Goal: Task Accomplishment & Management: Manage account settings

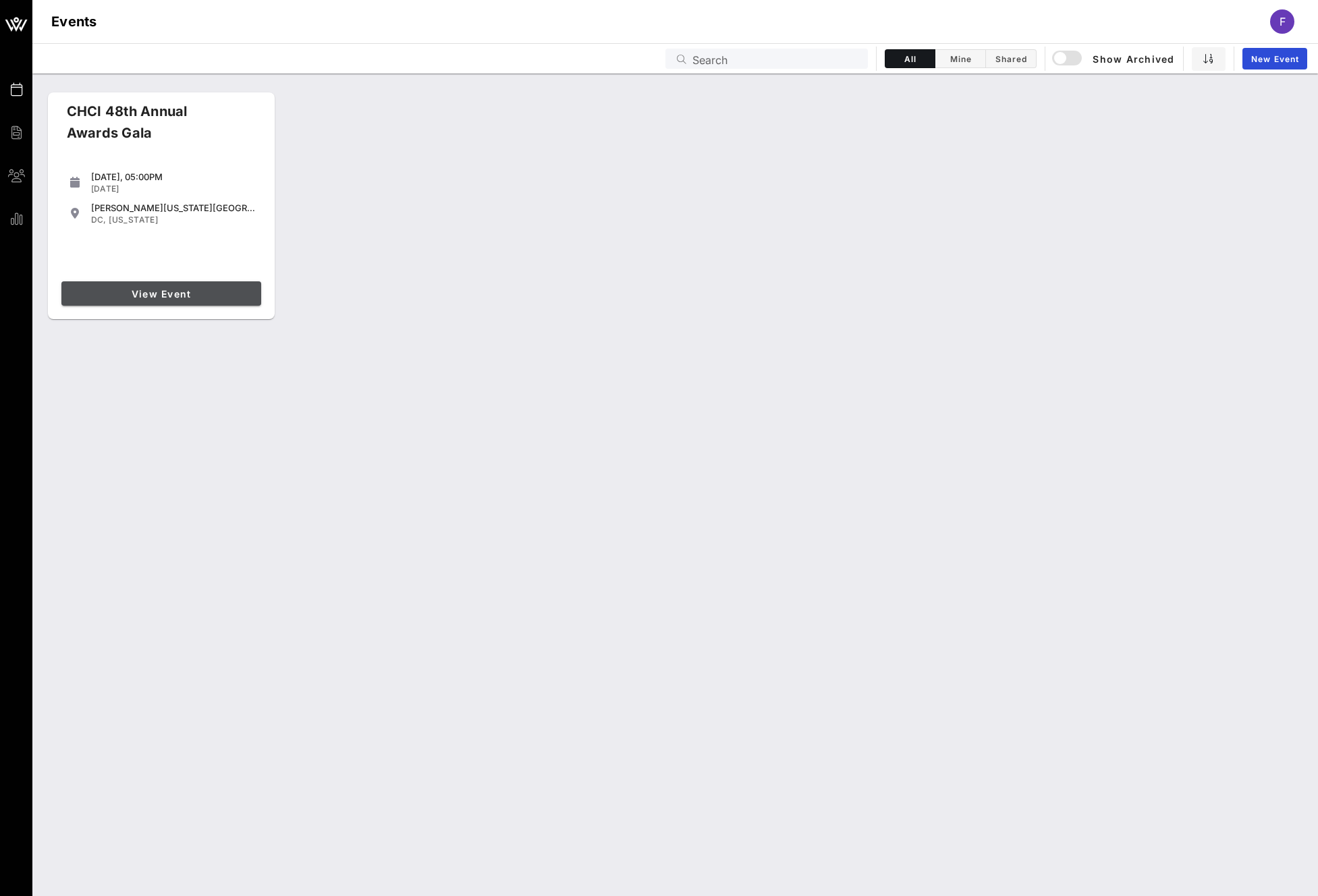
click at [181, 301] on link "View Event" at bounding box center [161, 293] width 200 height 24
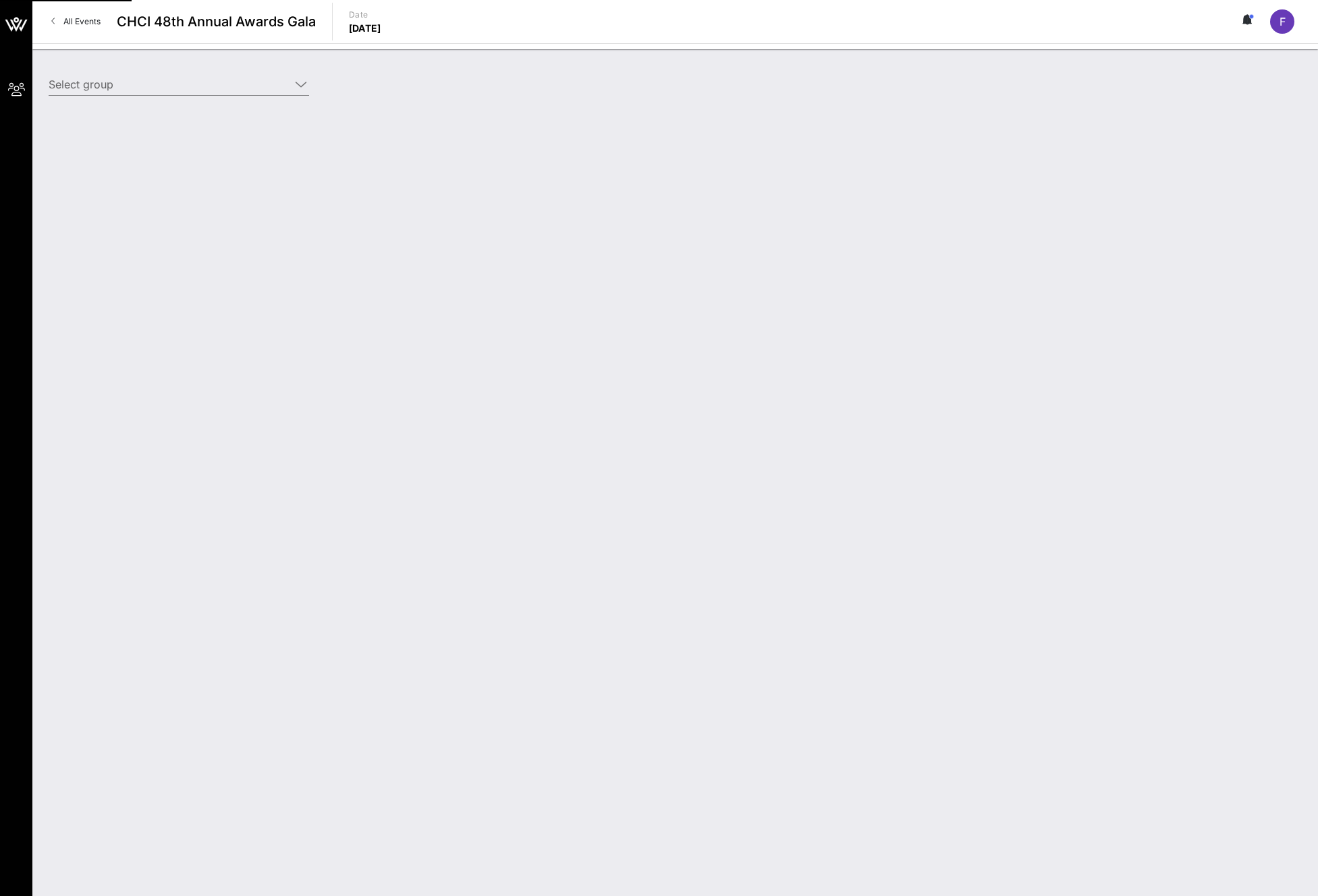
type input "PhRMA (PhRMA) [[PERSON_NAME], [EMAIL_ADDRESS][DOMAIN_NAME]]"
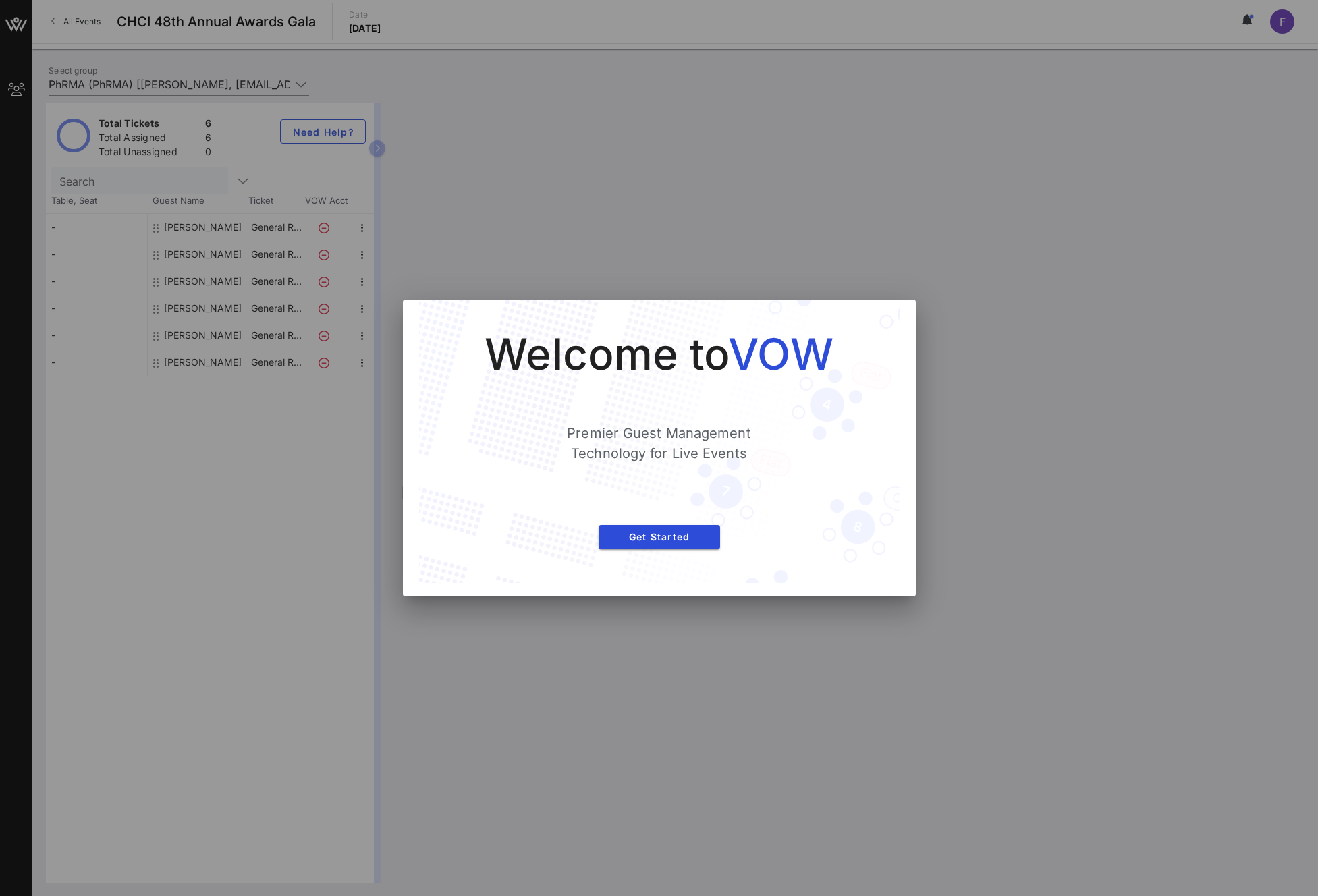
click at [913, 307] on div "Welcome to VOW Premier Guest Management Technology for Live Events Get Started" at bounding box center [659, 448] width 513 height 297
click at [995, 302] on div at bounding box center [659, 448] width 1318 height 896
click at [657, 542] on span "Get Started" at bounding box center [659, 537] width 100 height 12
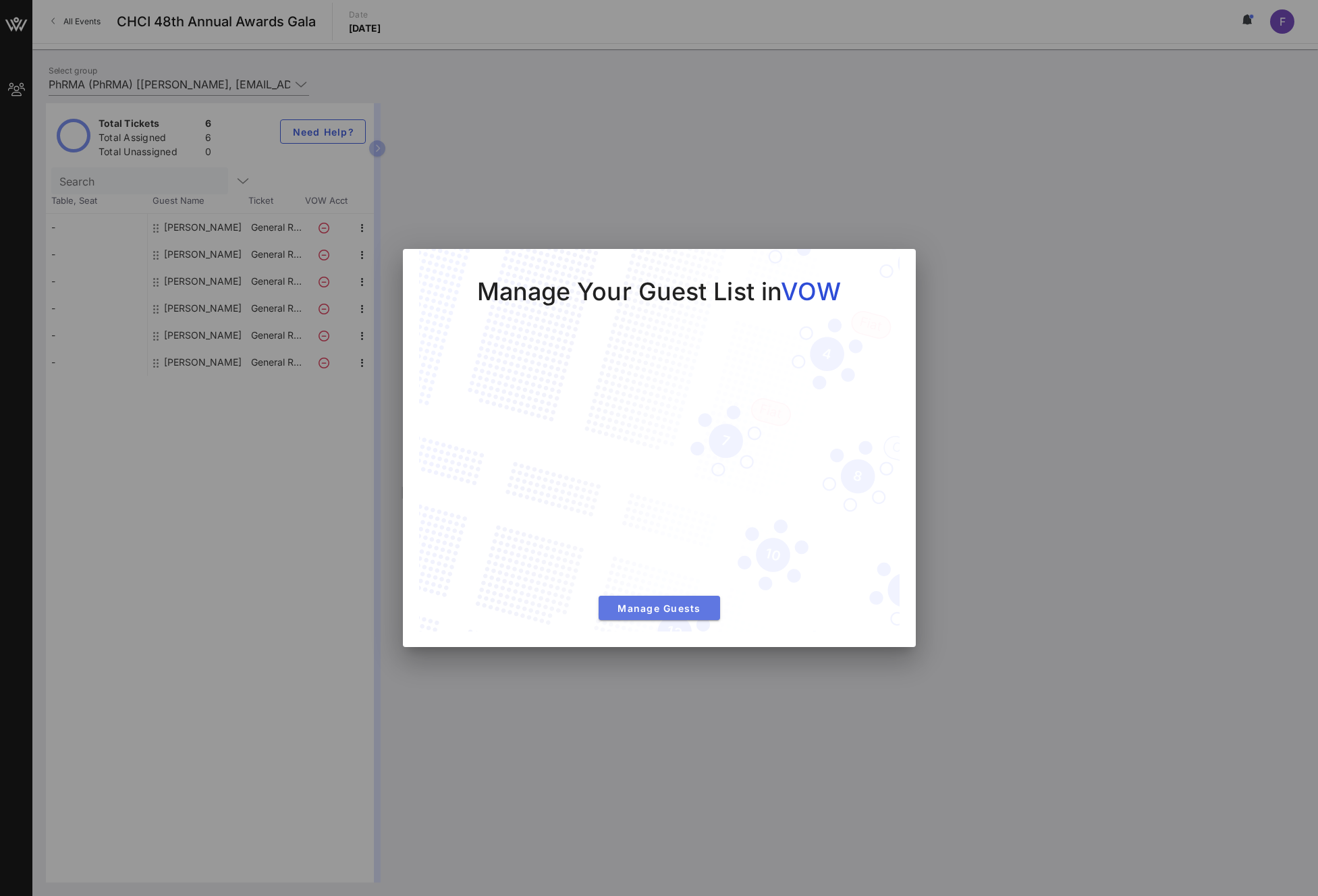
click at [680, 607] on span "Manage Guests" at bounding box center [659, 608] width 100 height 12
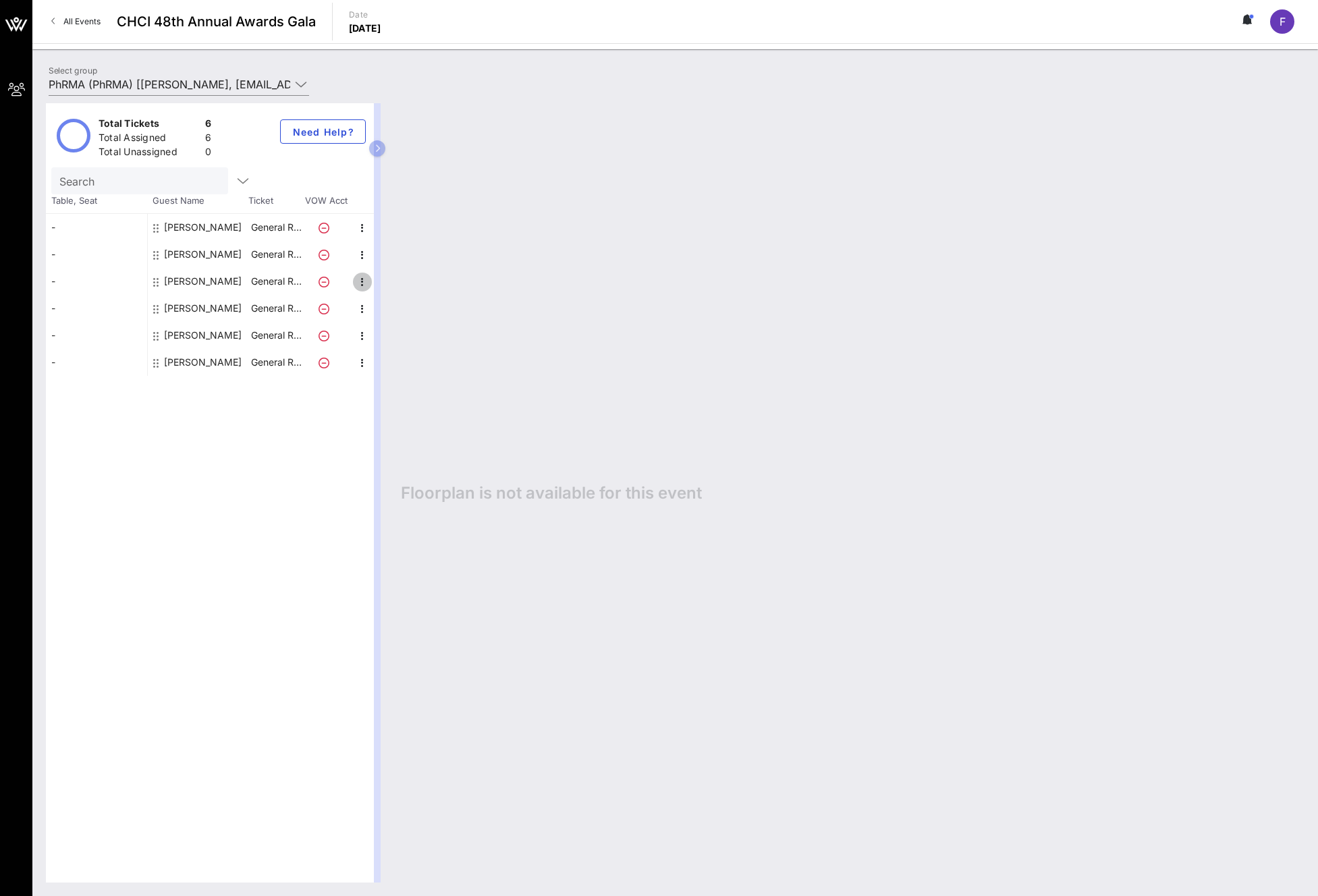
click at [365, 281] on icon "button" at bounding box center [362, 282] width 16 height 16
click at [385, 281] on div "Edit" at bounding box center [396, 286] width 27 height 11
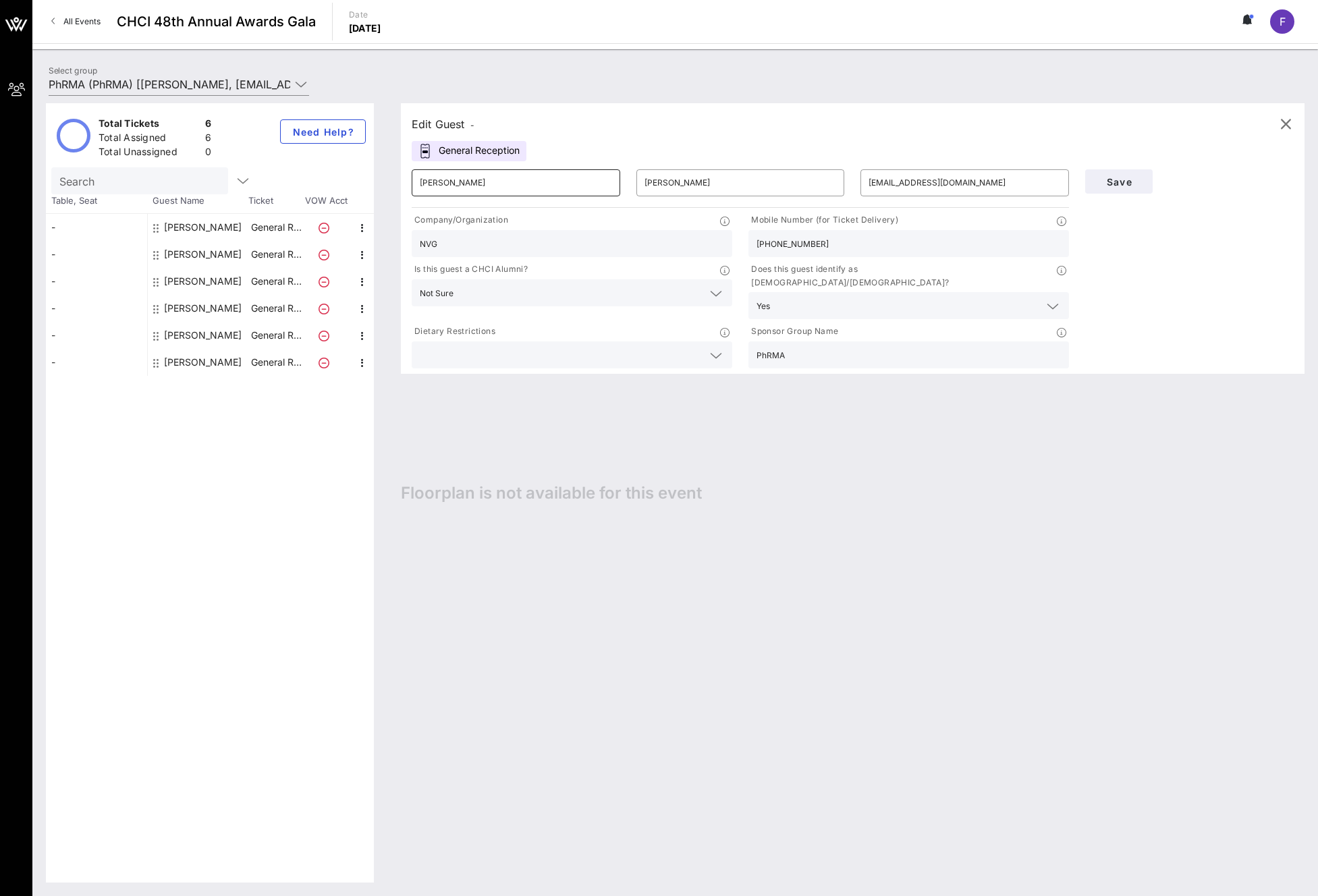
click at [529, 184] on input "[PERSON_NAME]" at bounding box center [516, 183] width 192 height 22
type input "Dr. [PERSON_NAME]"
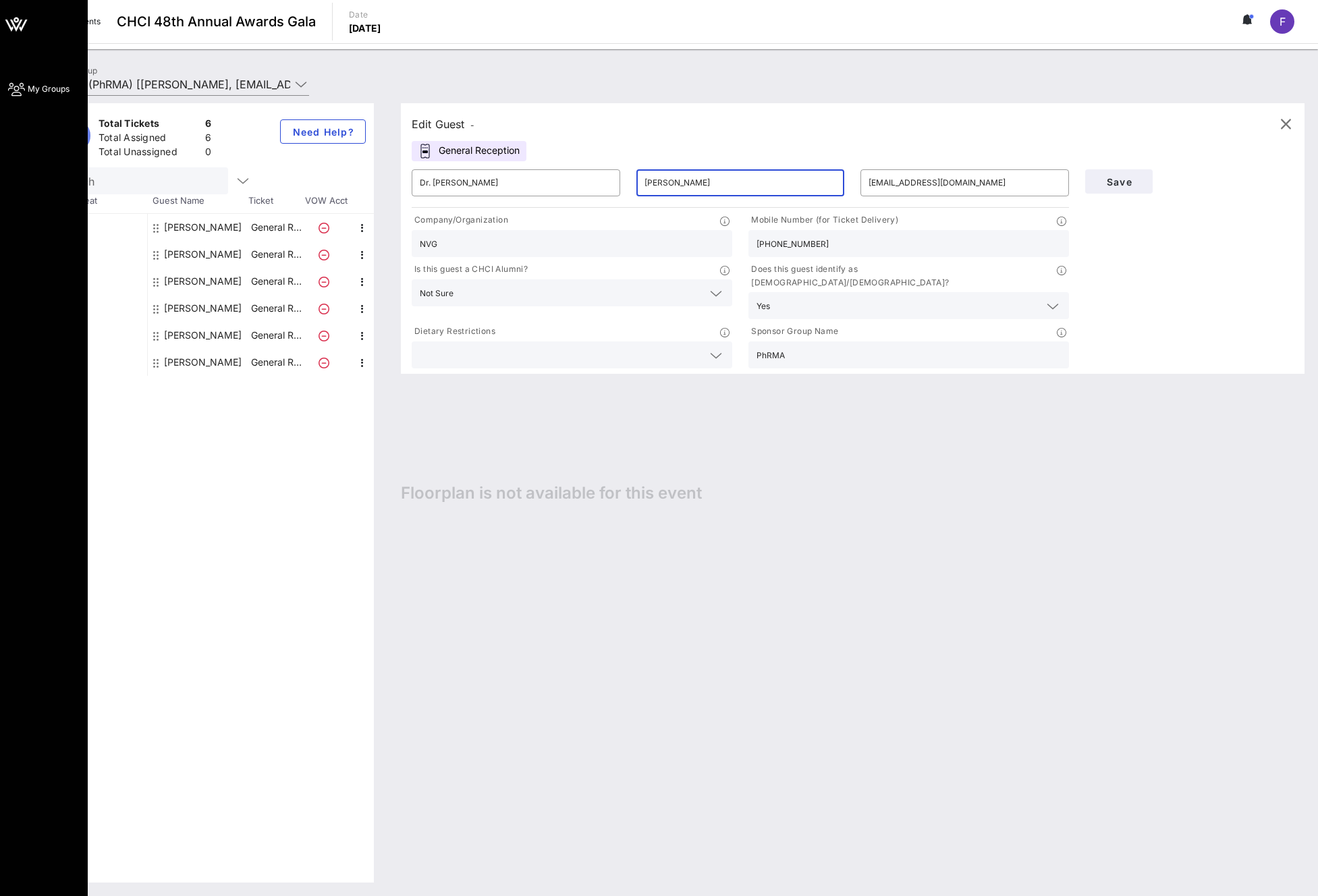
type input "[PERSON_NAME]"
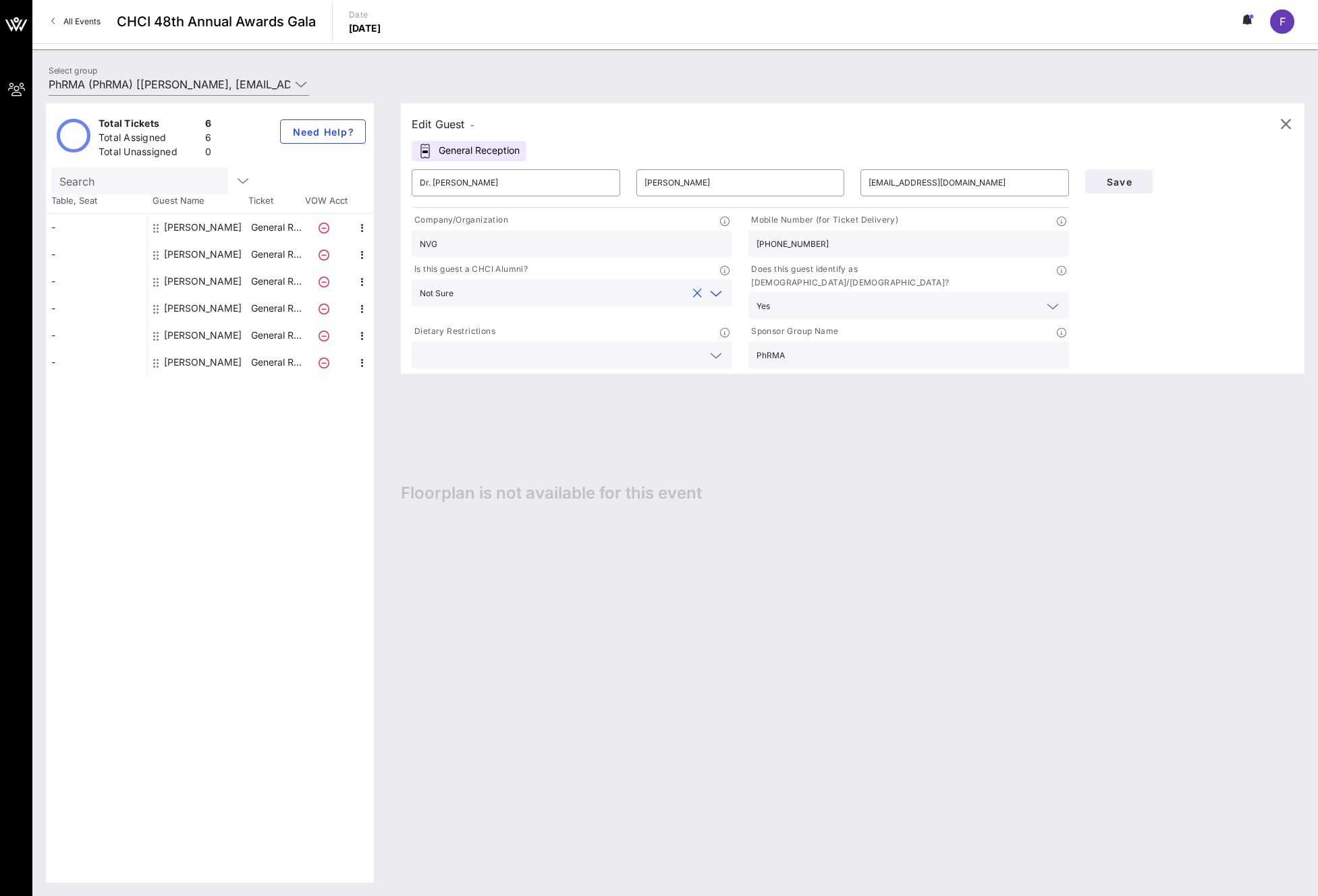
click at [492, 290] on input "text" at bounding box center [572, 293] width 227 height 17
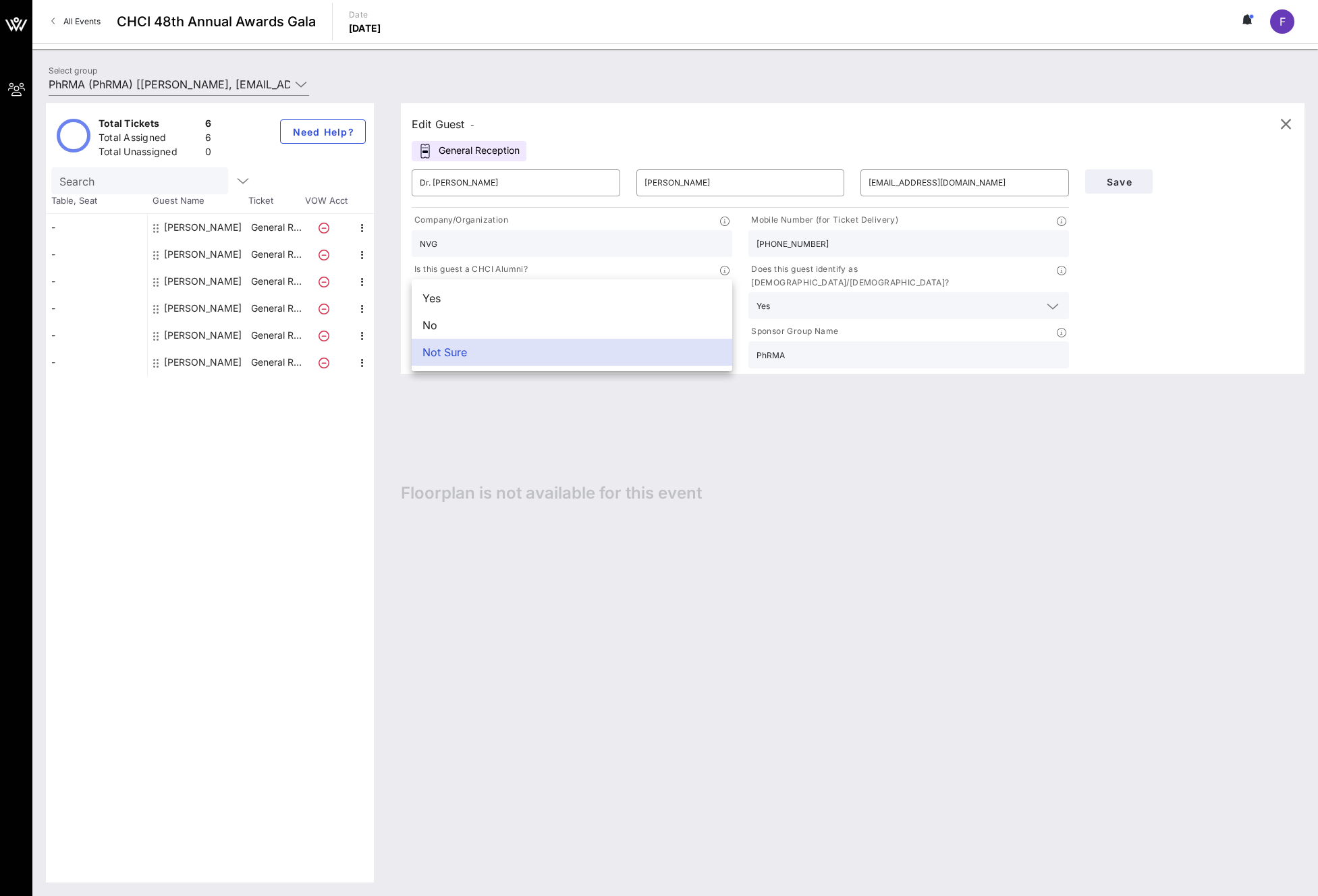
click at [489, 354] on div "Not Sure" at bounding box center [571, 351] width 320 height 27
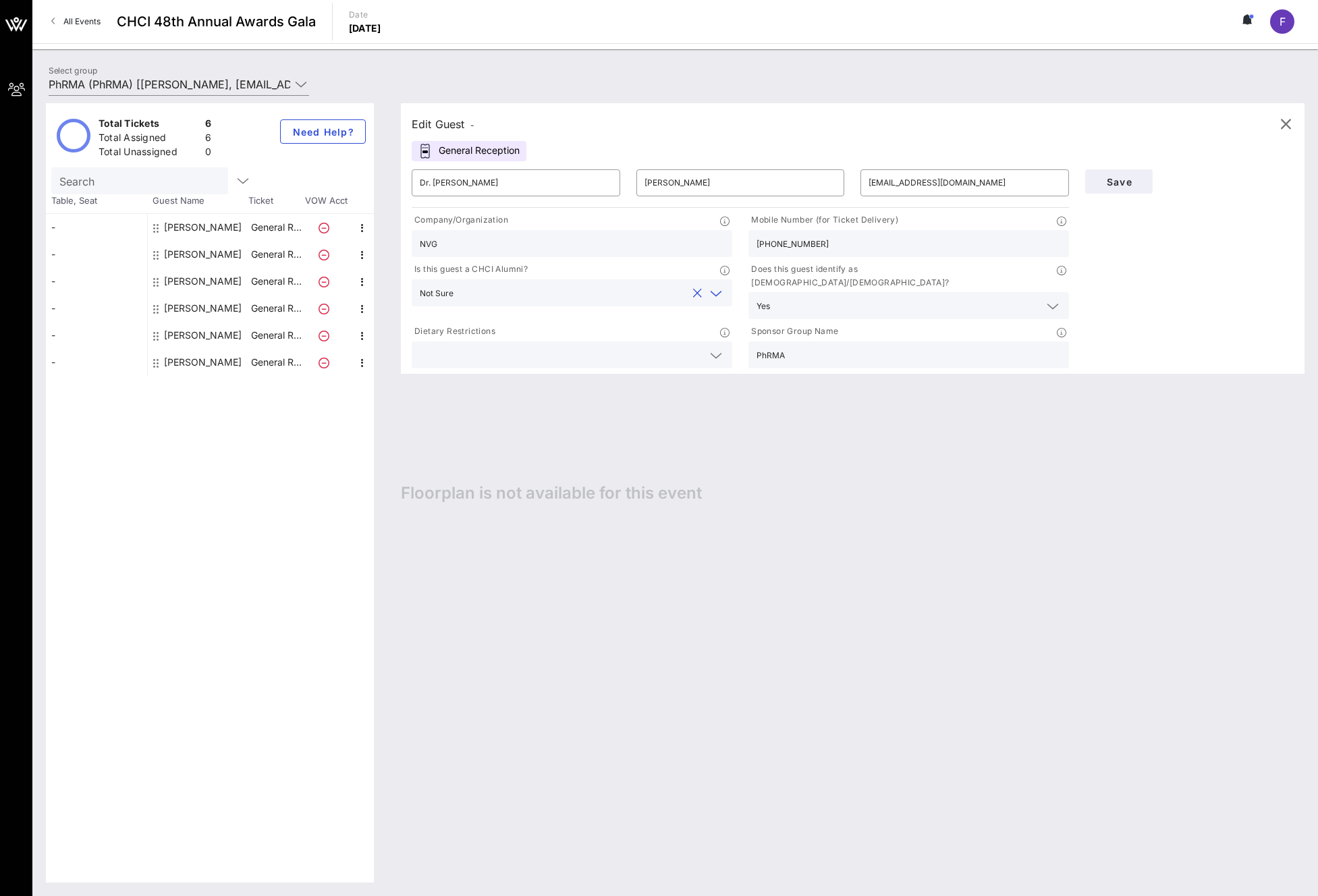
click at [521, 251] on input "NVG" at bounding box center [571, 243] width 304 height 17
paste input "ational Hispanic Health Foundation"
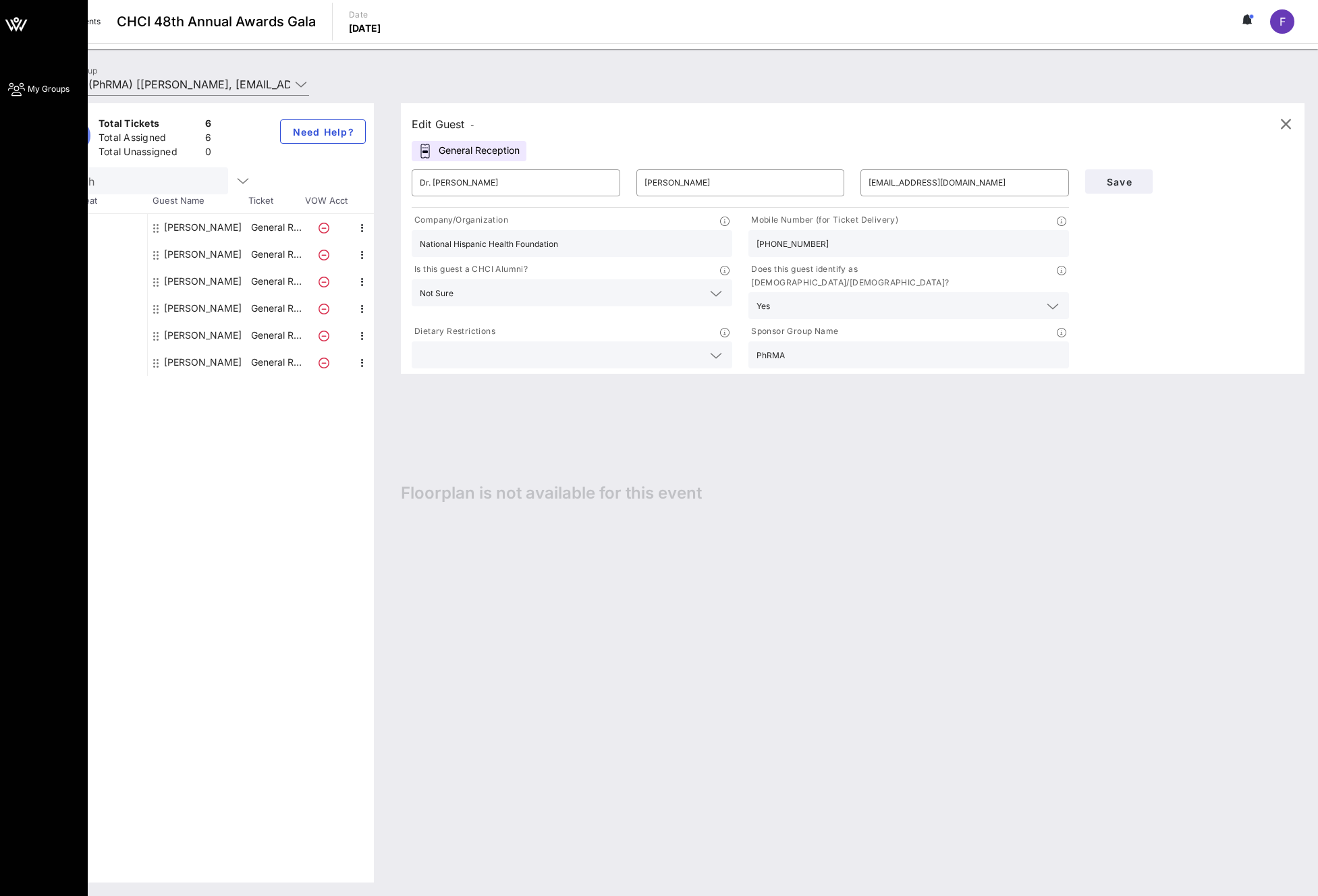
type input "National Hispanic Health Foundation"
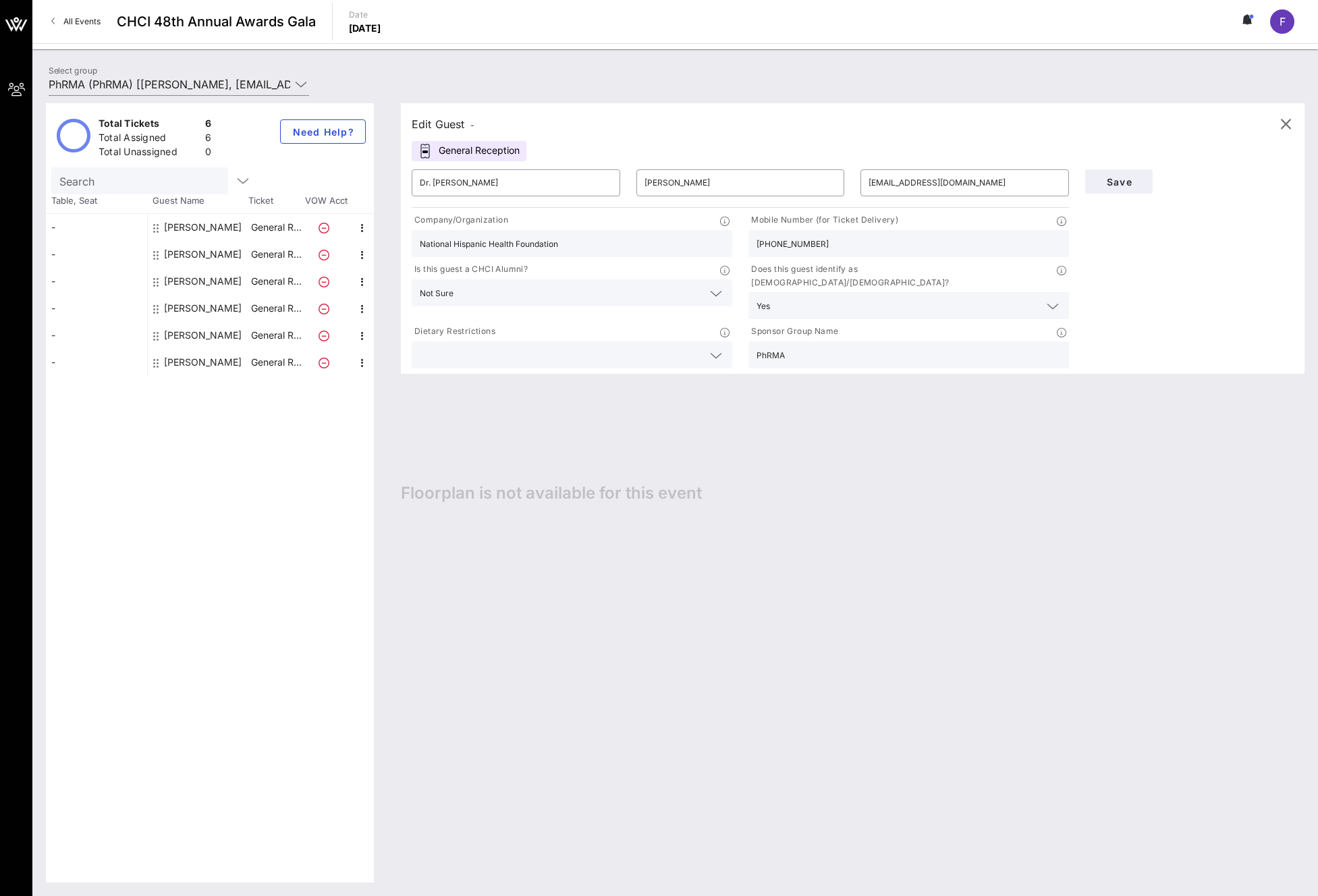
click at [819, 243] on input "[PHONE_NUMBER]" at bounding box center [908, 243] width 304 height 17
paste input "[PHONE_NUMBER]"
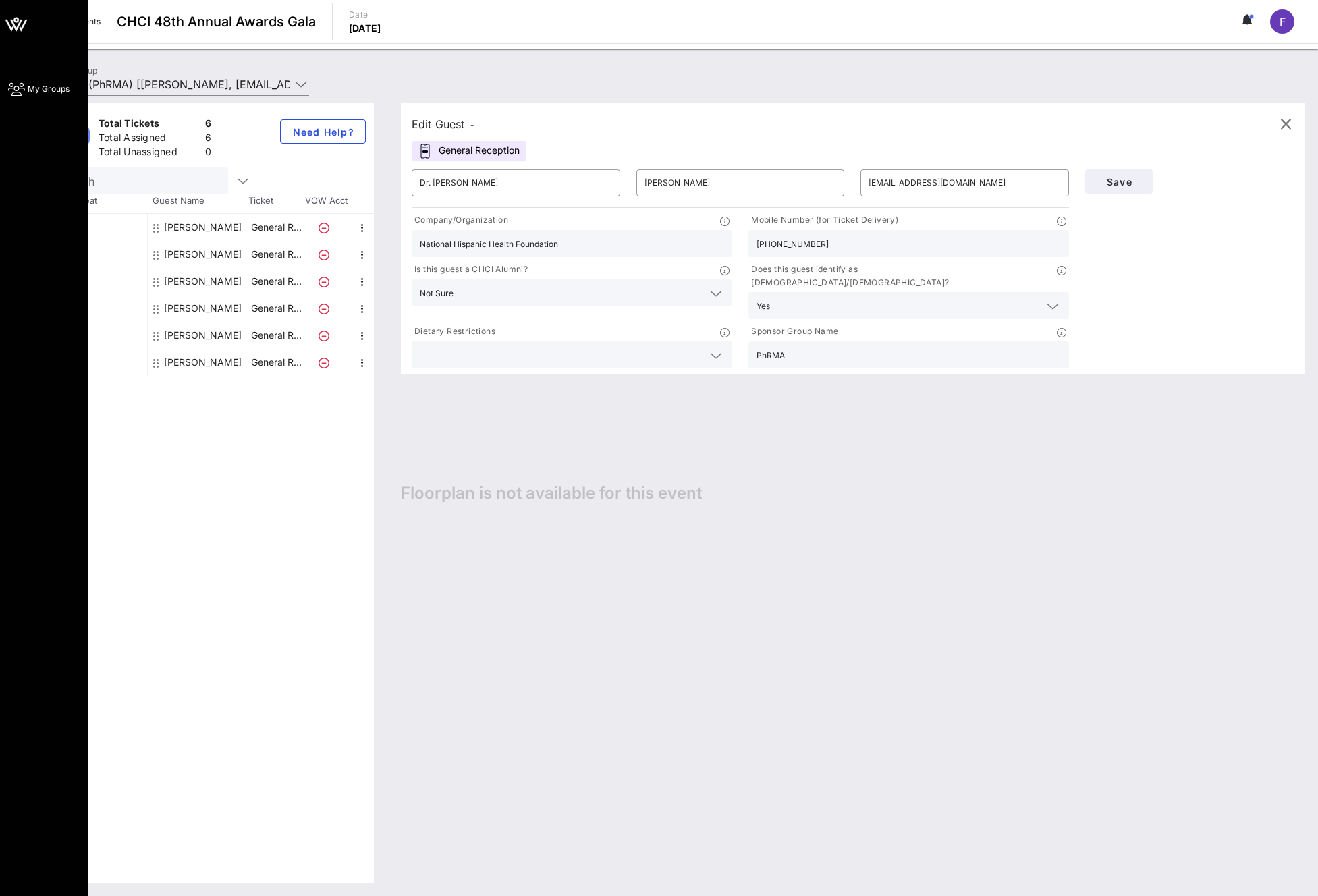
type input "[PHONE_NUMBER]"
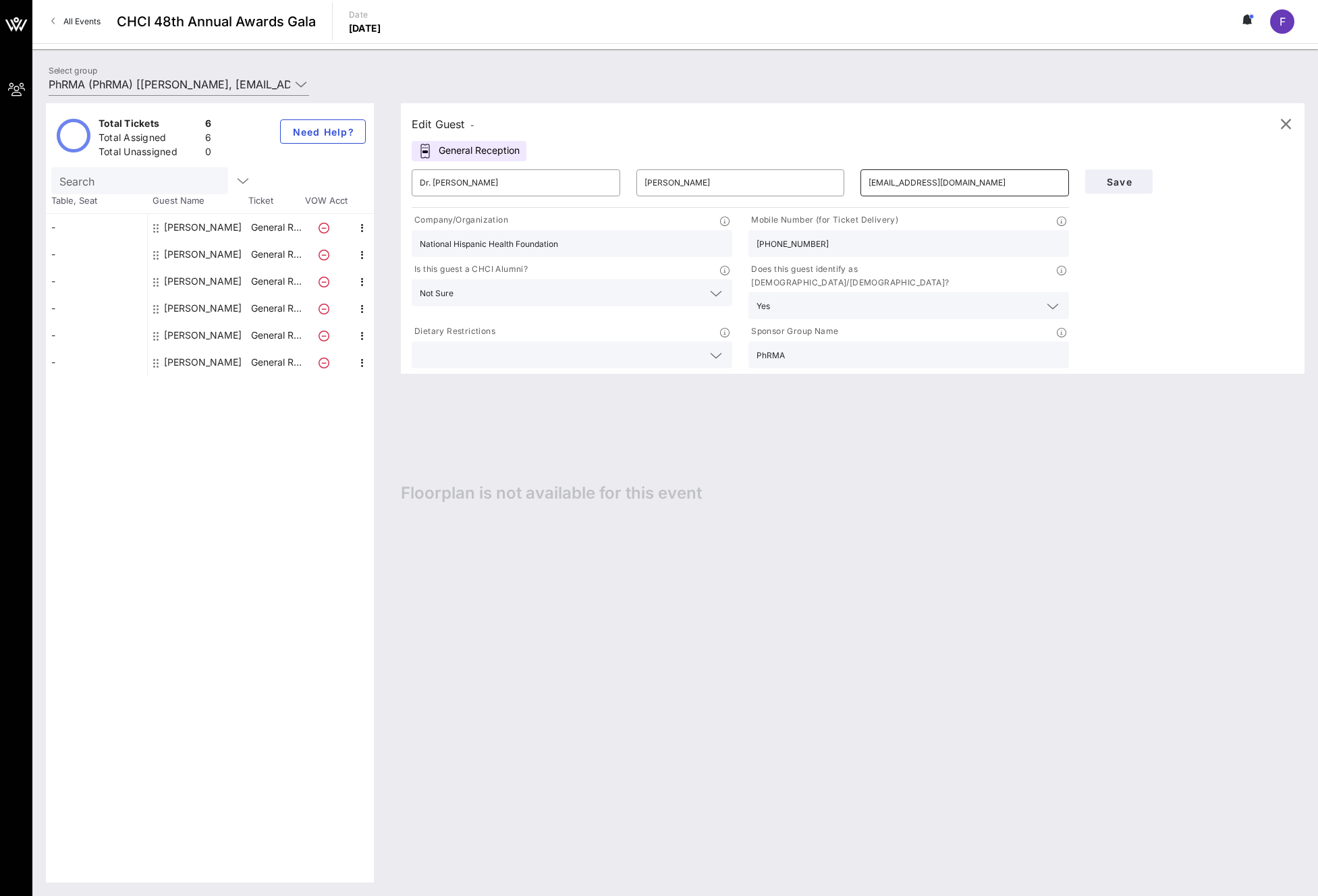
click at [966, 190] on input "[EMAIL_ADDRESS][DOMAIN_NAME]" at bounding box center [964, 183] width 192 height 22
paste input "[EMAIL_ADDRESS][DOMAIN_NAME] a"
type input "[EMAIL_ADDRESS][DOMAIN_NAME]"
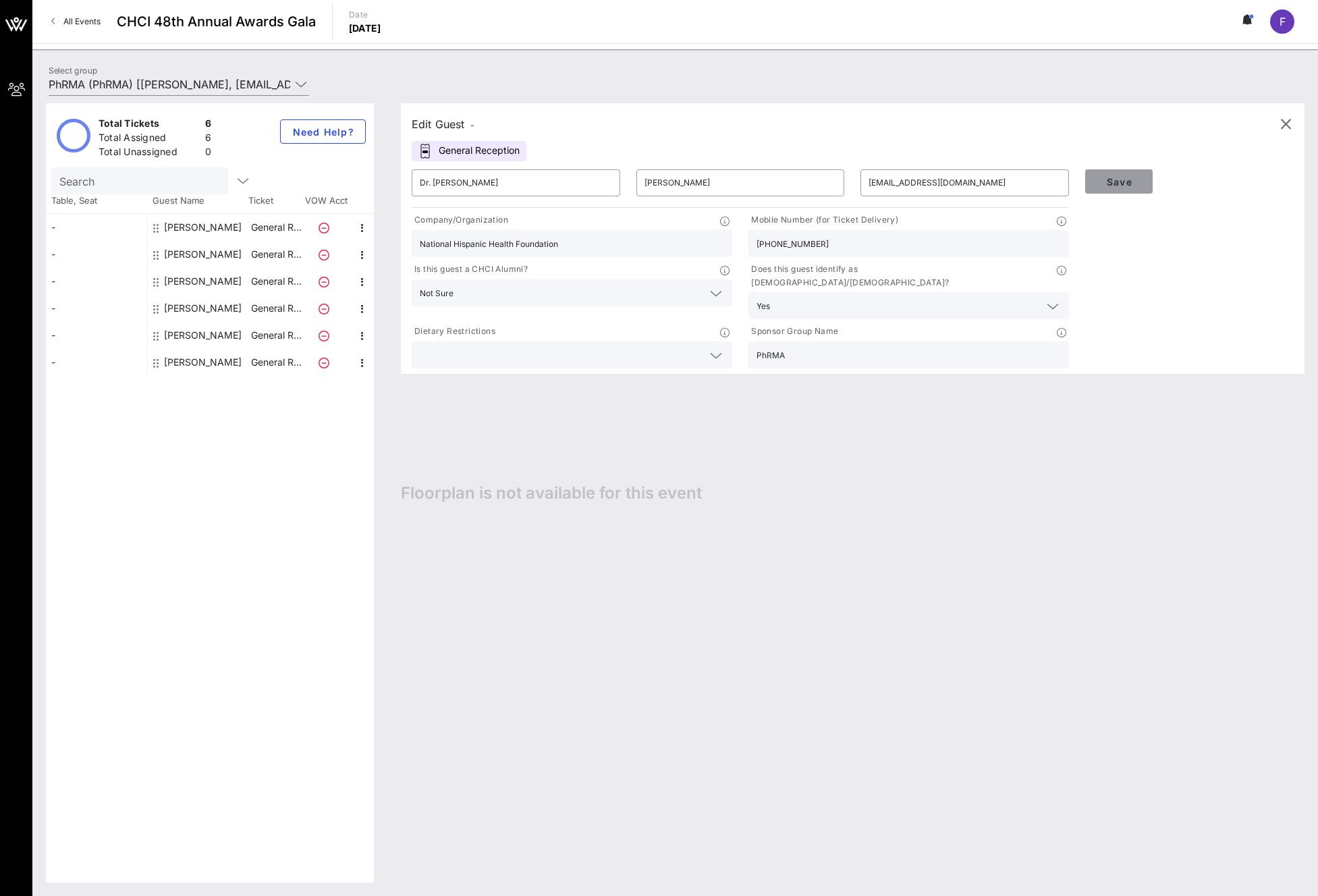
click at [1134, 177] on span "Save" at bounding box center [1118, 182] width 46 height 12
